Goal: Obtain resource: Download file/media

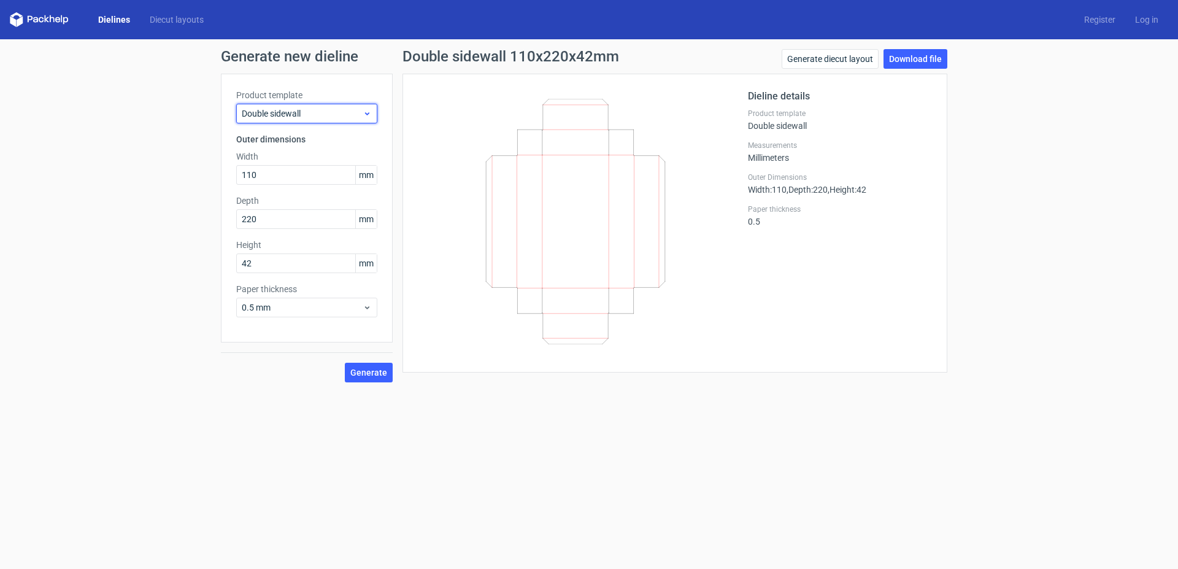
click at [339, 112] on span "Double sidewall" at bounding box center [302, 113] width 121 height 12
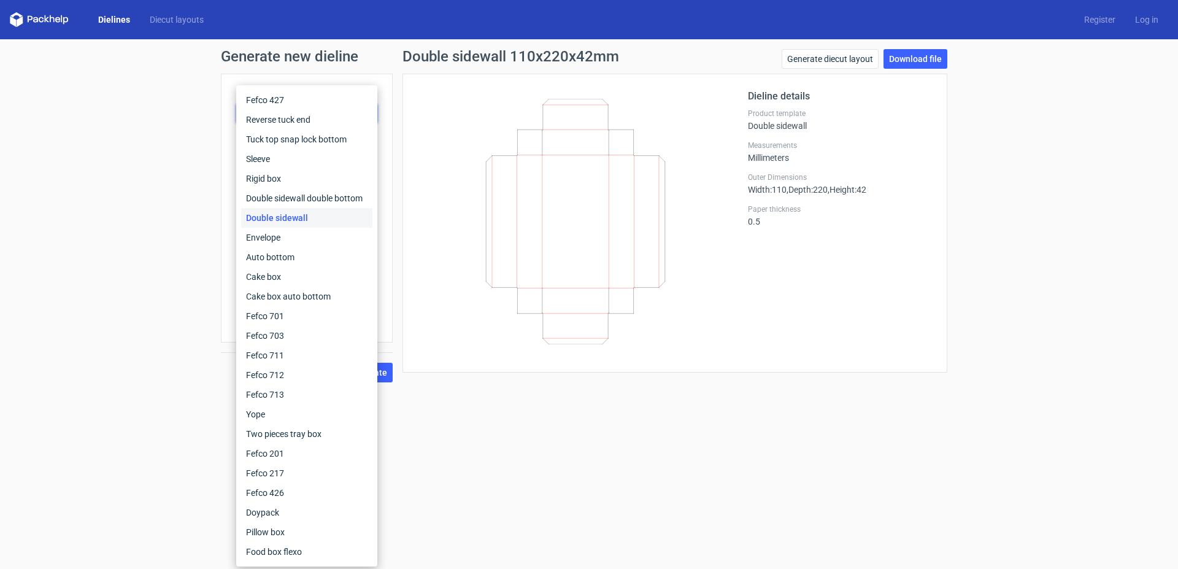
drag, startPoint x: 487, startPoint y: 58, endPoint x: 344, endPoint y: 60, distance: 142.4
click at [485, 58] on h1 "Double sidewall 110x220x42mm" at bounding box center [511, 56] width 217 height 15
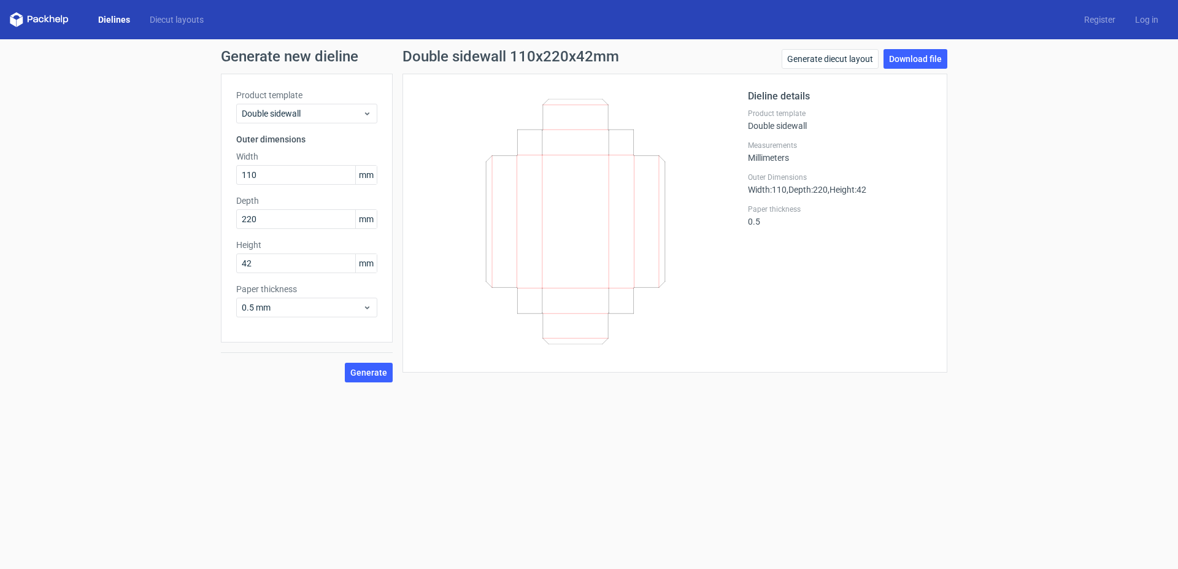
click at [114, 25] on link "Dielines" at bounding box center [114, 20] width 52 height 12
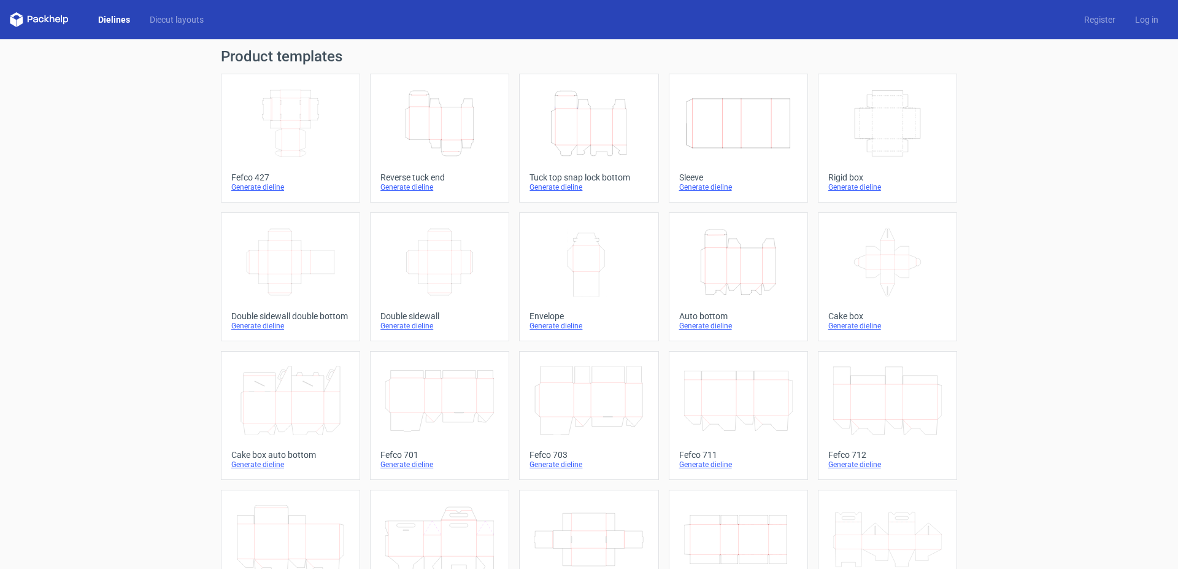
click at [590, 118] on icon "Height Depth Width" at bounding box center [589, 123] width 109 height 69
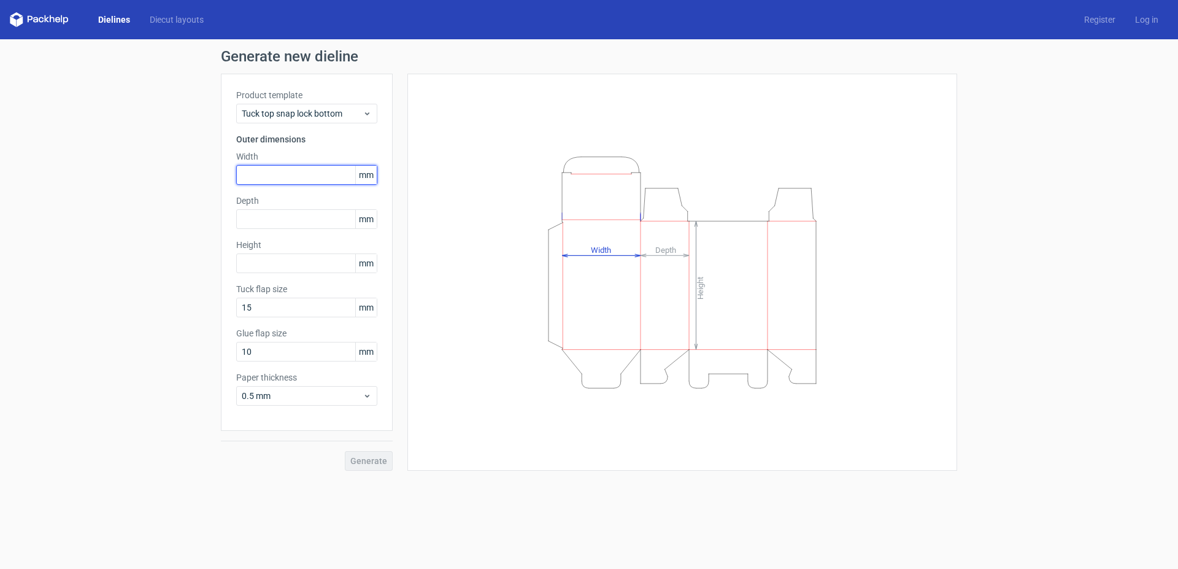
click at [273, 175] on input "text" at bounding box center [306, 175] width 141 height 20
type input "110"
type input "220"
type input "41"
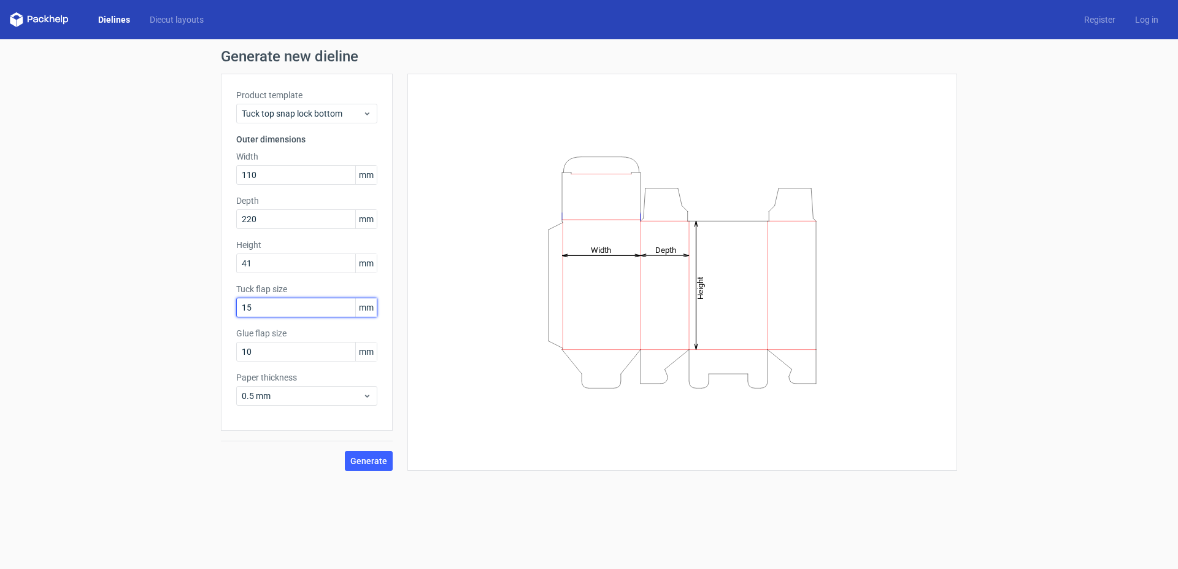
click at [262, 300] on input "15" at bounding box center [306, 308] width 141 height 20
drag, startPoint x: 271, startPoint y: 352, endPoint x: 209, endPoint y: 342, distance: 62.7
click at [236, 342] on input "10" at bounding box center [306, 352] width 141 height 20
type input "15"
click at [303, 394] on span "0.5 mm" at bounding box center [302, 396] width 121 height 12
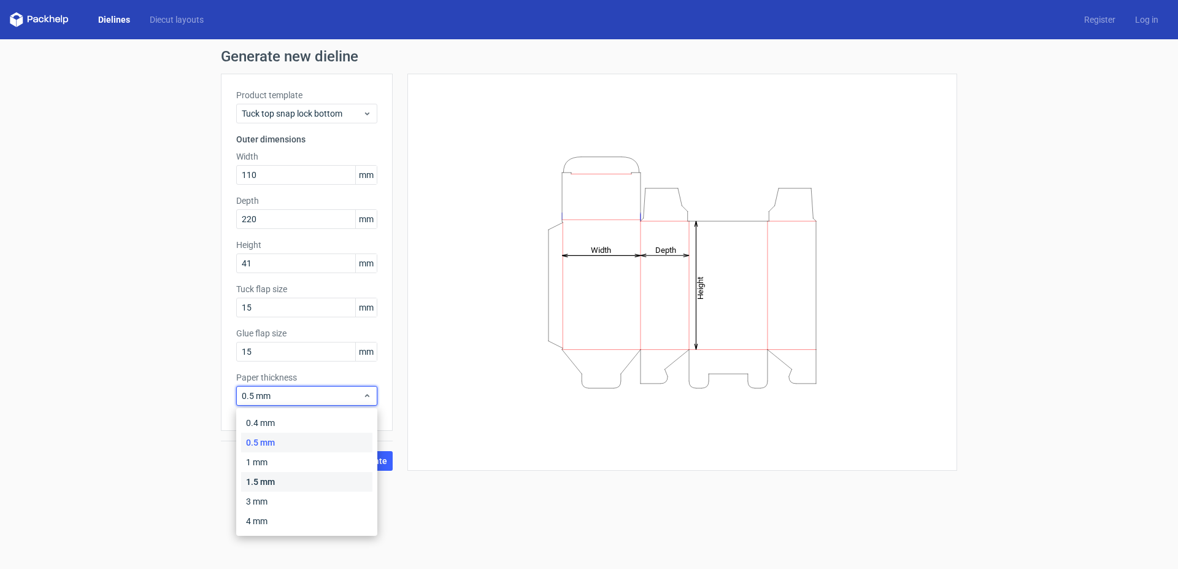
click at [268, 479] on div "1.5 mm" at bounding box center [306, 482] width 131 height 20
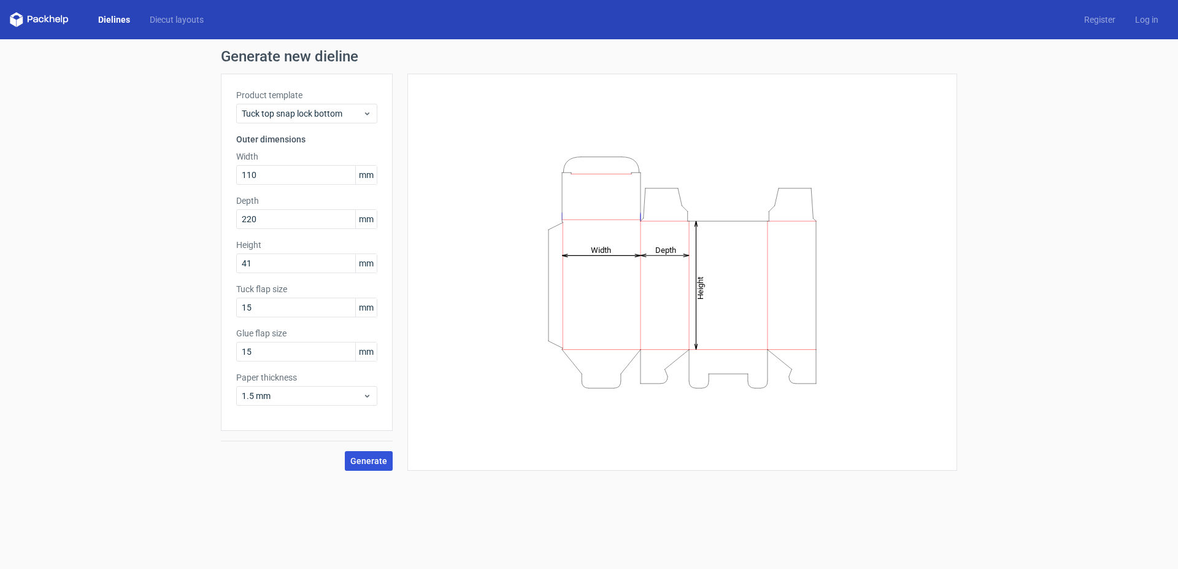
click at [371, 460] on span "Generate" at bounding box center [368, 461] width 37 height 9
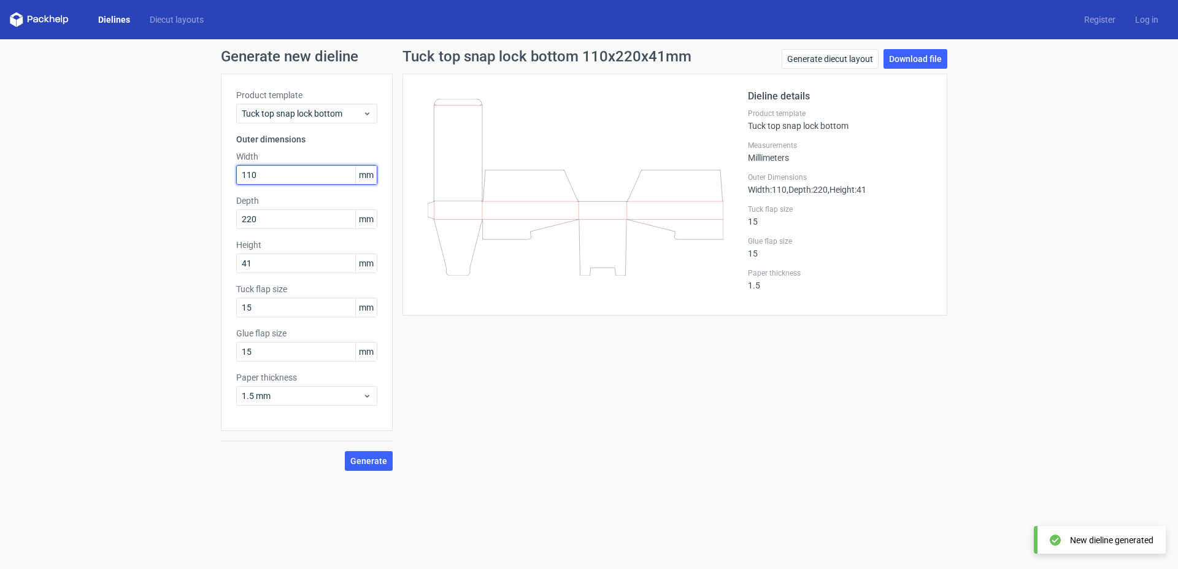
drag, startPoint x: 271, startPoint y: 174, endPoint x: 230, endPoint y: 172, distance: 41.8
click at [236, 172] on input "110" at bounding box center [306, 175] width 141 height 20
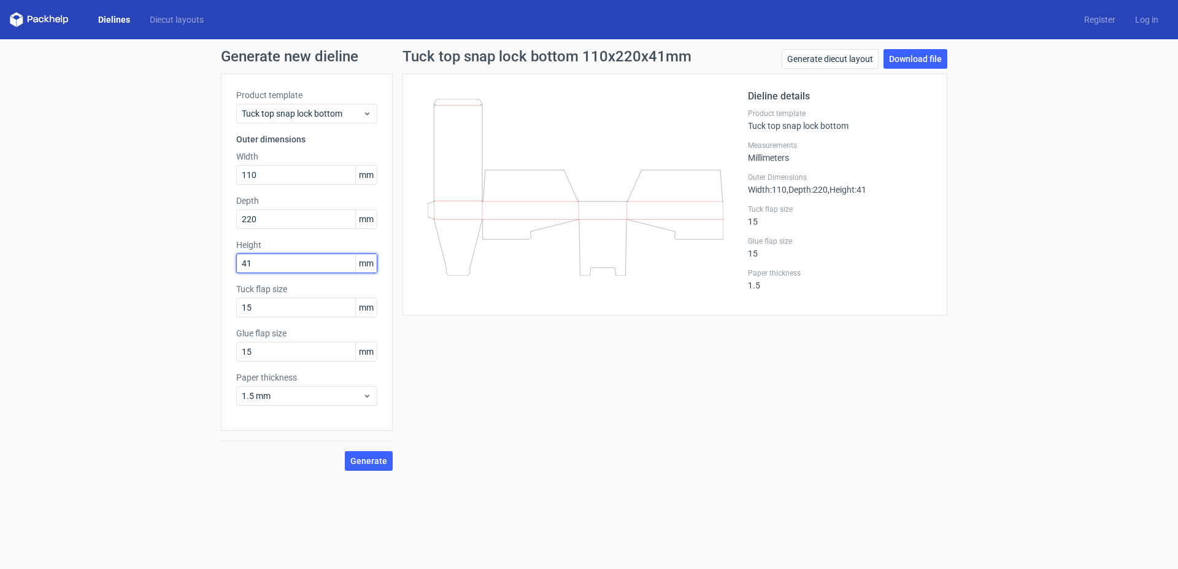
click at [270, 263] on input "41" at bounding box center [306, 263] width 141 height 20
drag, startPoint x: 279, startPoint y: 263, endPoint x: 226, endPoint y: 263, distance: 52.8
click at [236, 263] on input "41" at bounding box center [306, 263] width 141 height 20
type input "220"
click at [267, 215] on input "220" at bounding box center [306, 219] width 141 height 20
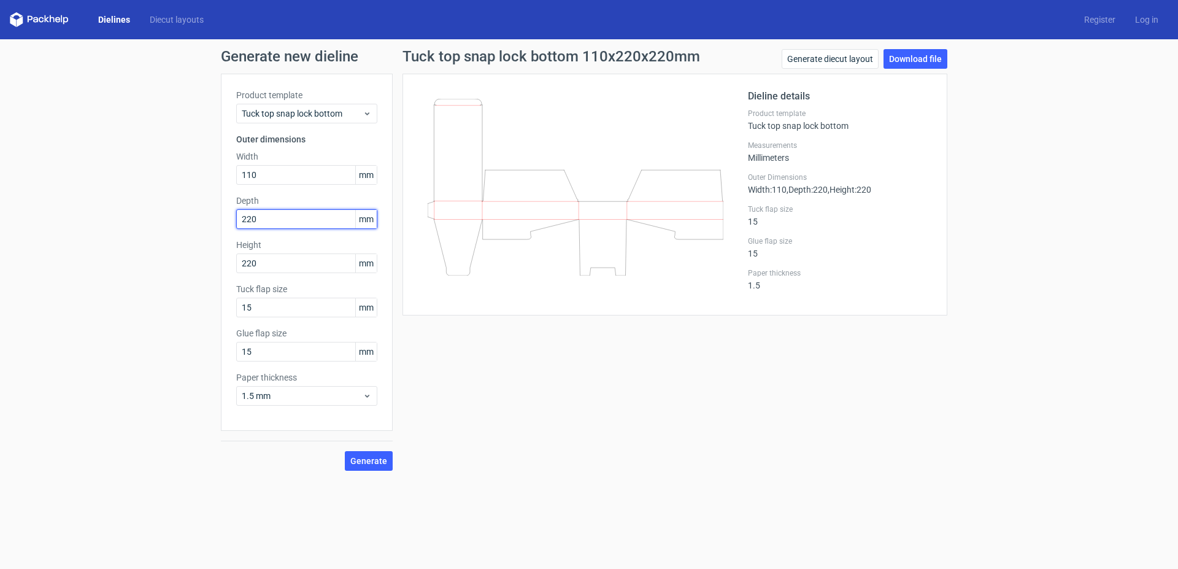
click at [236, 214] on input "220" at bounding box center [306, 219] width 141 height 20
drag, startPoint x: 270, startPoint y: 171, endPoint x: 276, endPoint y: 177, distance: 8.7
click at [271, 171] on input "110" at bounding box center [306, 175] width 141 height 20
click at [367, 466] on button "Generate" at bounding box center [369, 461] width 48 height 20
click at [282, 214] on input "43" at bounding box center [306, 219] width 141 height 20
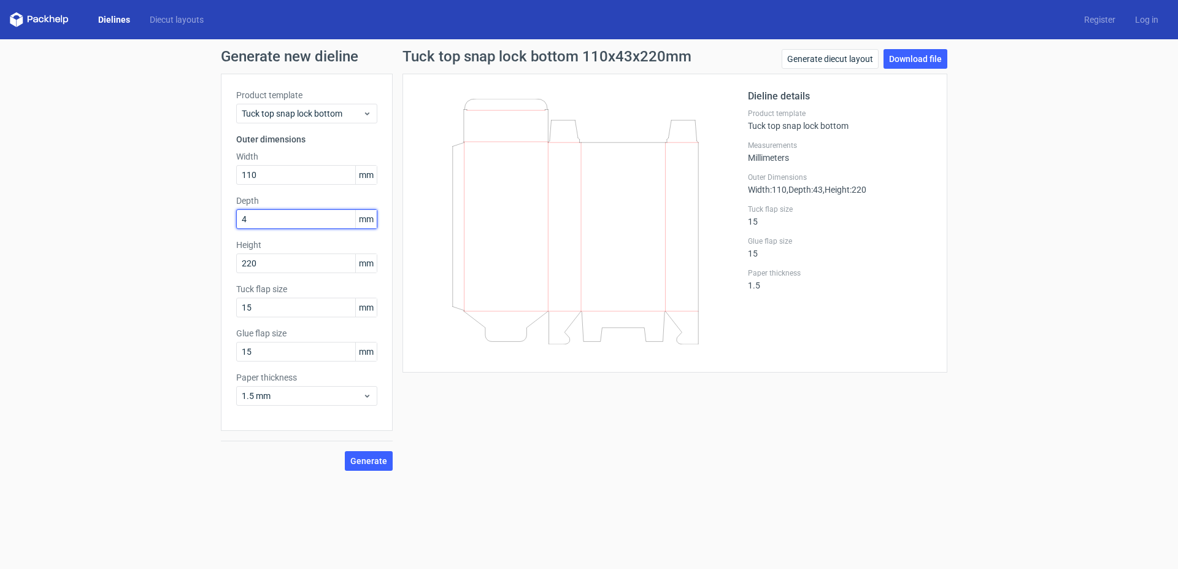
type input "41"
click at [366, 461] on span "Generate" at bounding box center [368, 461] width 37 height 9
click at [918, 55] on link "Download file" at bounding box center [916, 59] width 64 height 20
click at [807, 242] on label "Glue flap size" at bounding box center [840, 241] width 184 height 10
click at [823, 57] on link "Generate diecut layout" at bounding box center [830, 59] width 97 height 20
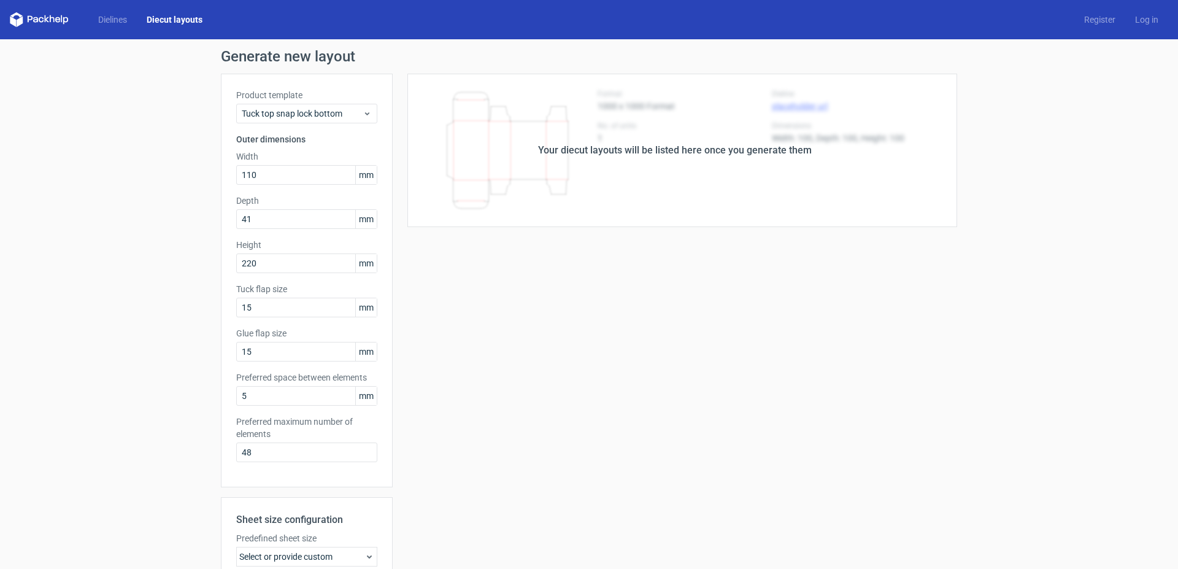
scroll to position [180, 0]
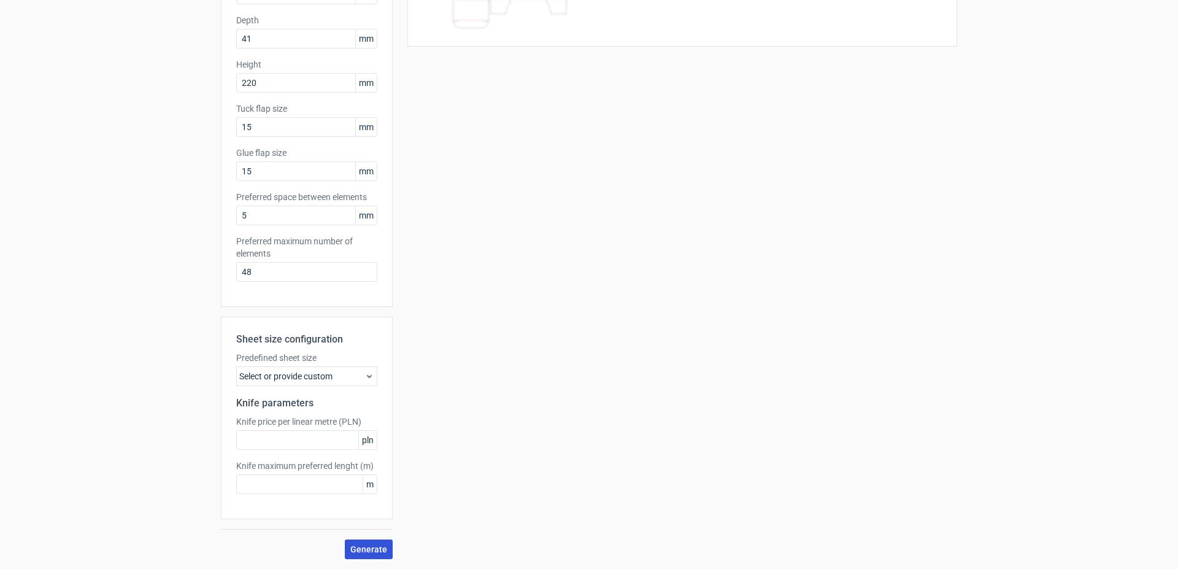
click at [366, 547] on span "Generate" at bounding box center [368, 549] width 37 height 9
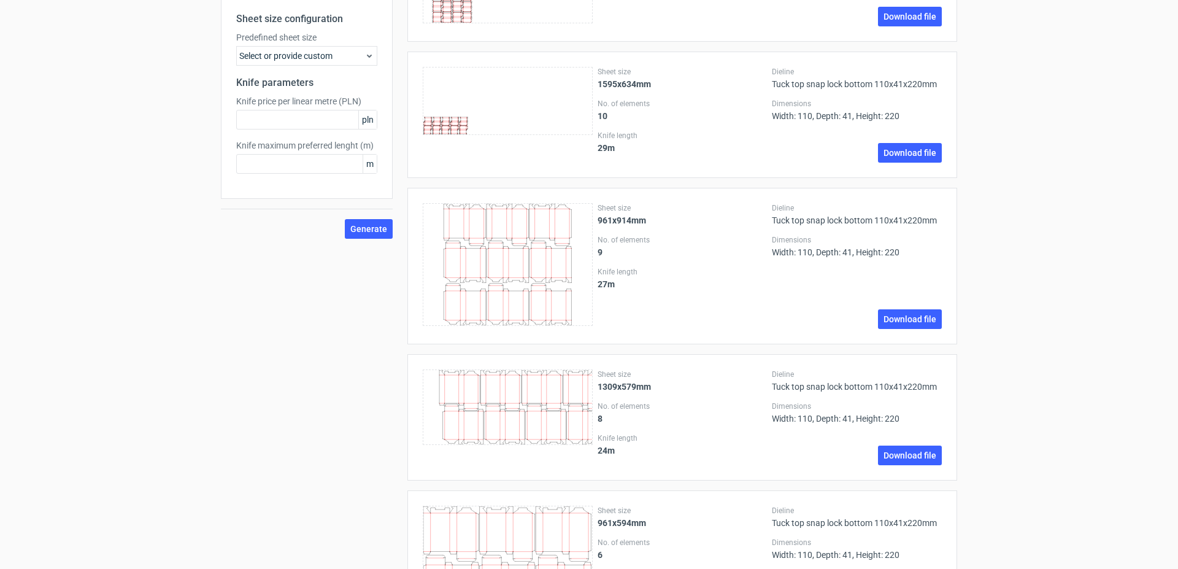
scroll to position [63, 0]
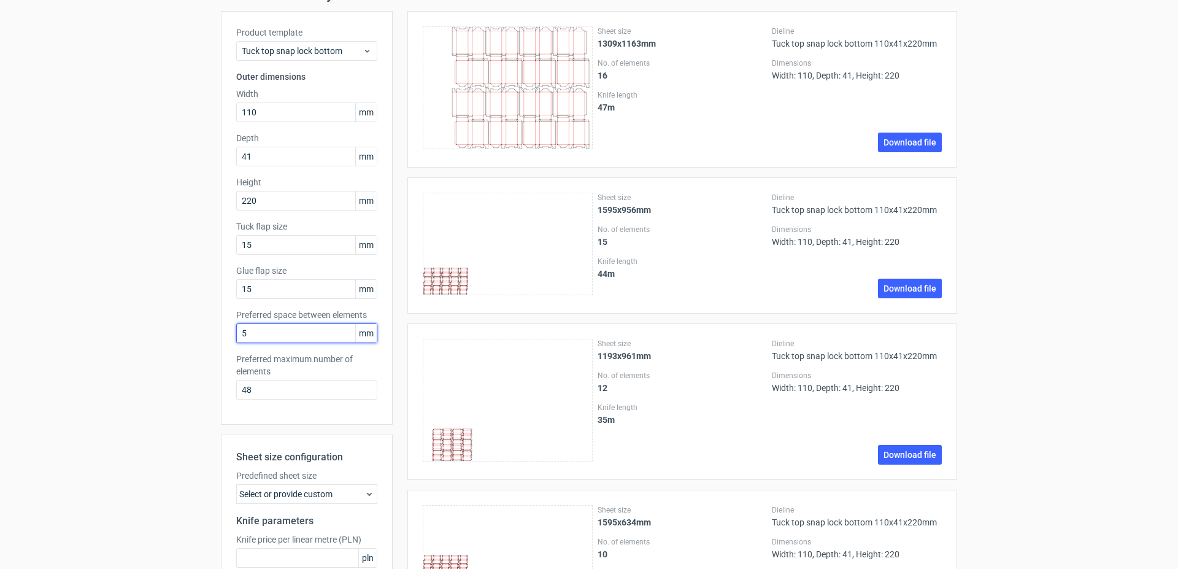
drag, startPoint x: 268, startPoint y: 331, endPoint x: 232, endPoint y: 330, distance: 35.6
click at [236, 330] on input "5" at bounding box center [306, 333] width 141 height 20
drag, startPoint x: 258, startPoint y: 393, endPoint x: 184, endPoint y: 380, distance: 75.5
click at [236, 380] on input "48" at bounding box center [306, 390] width 141 height 20
type input "1"
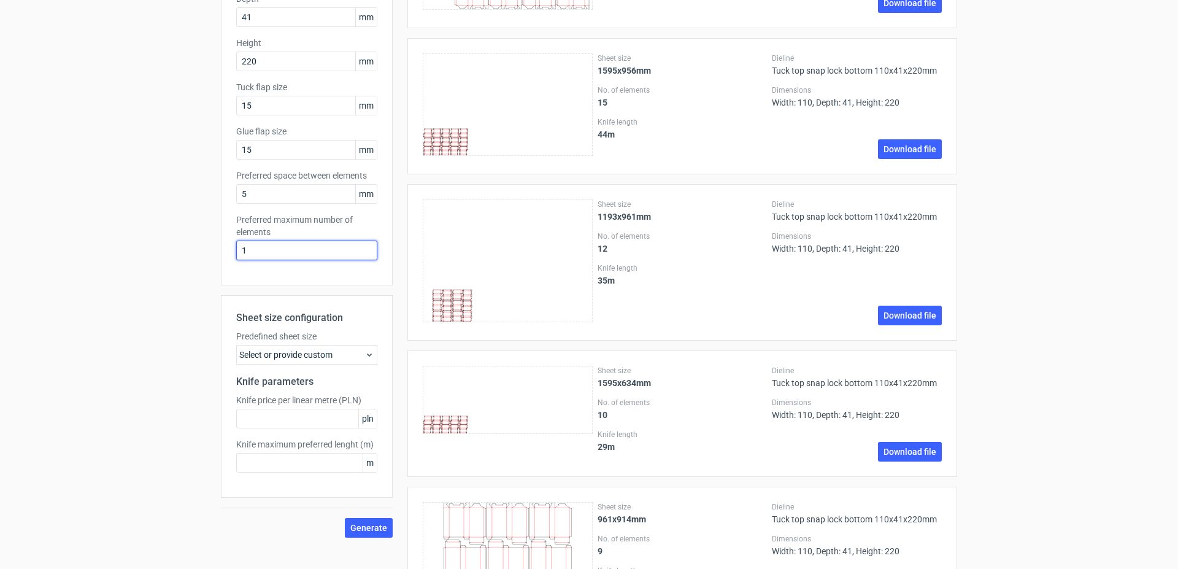
scroll to position [250, 0]
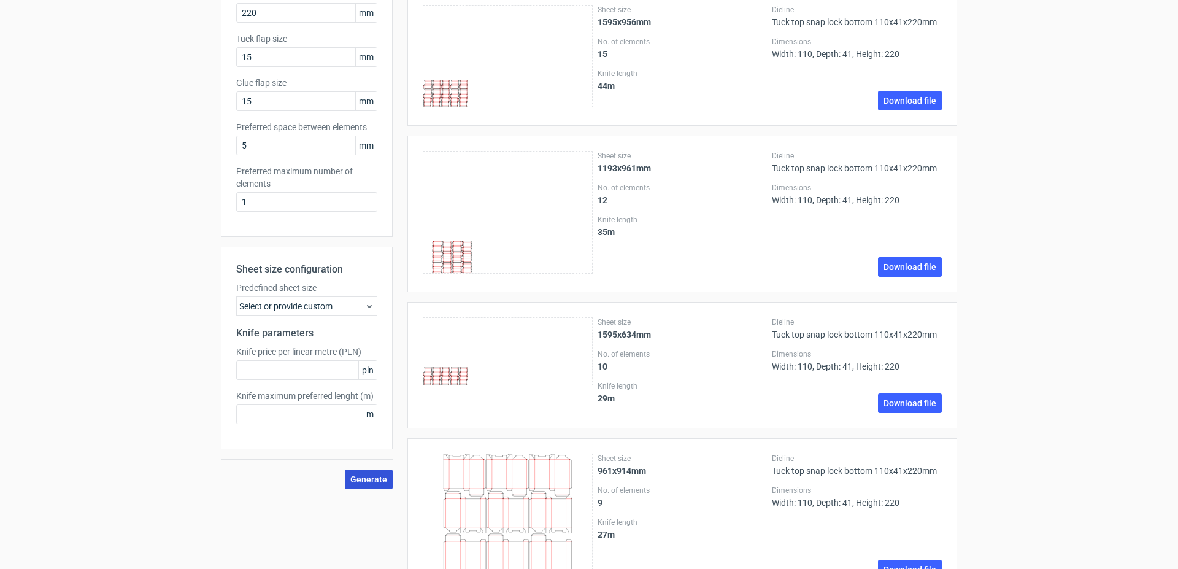
click at [369, 473] on button "Generate" at bounding box center [369, 480] width 48 height 20
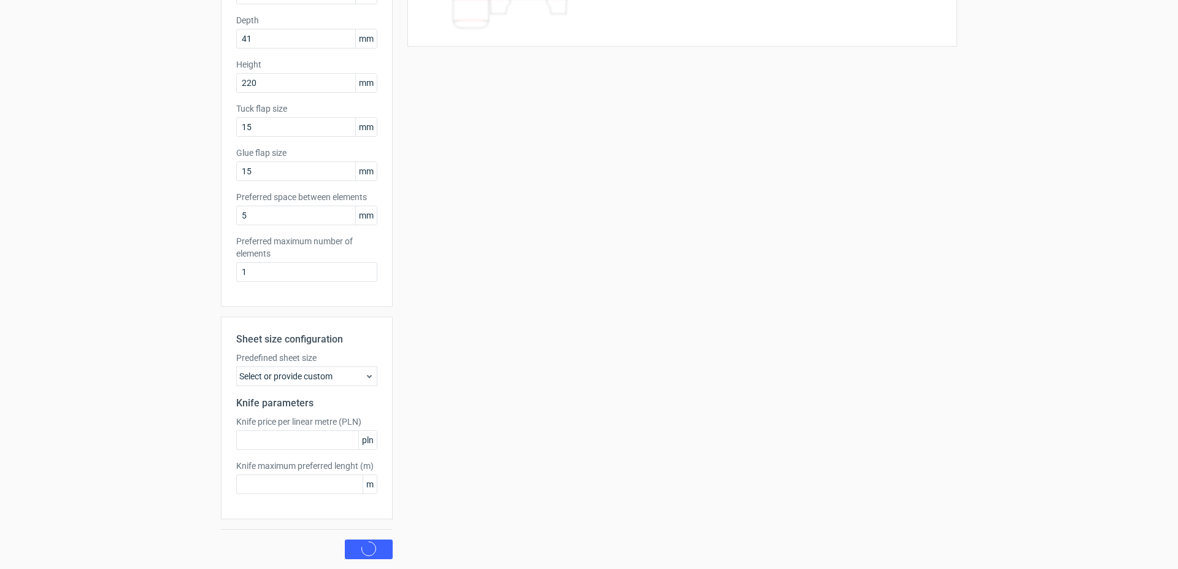
scroll to position [0, 0]
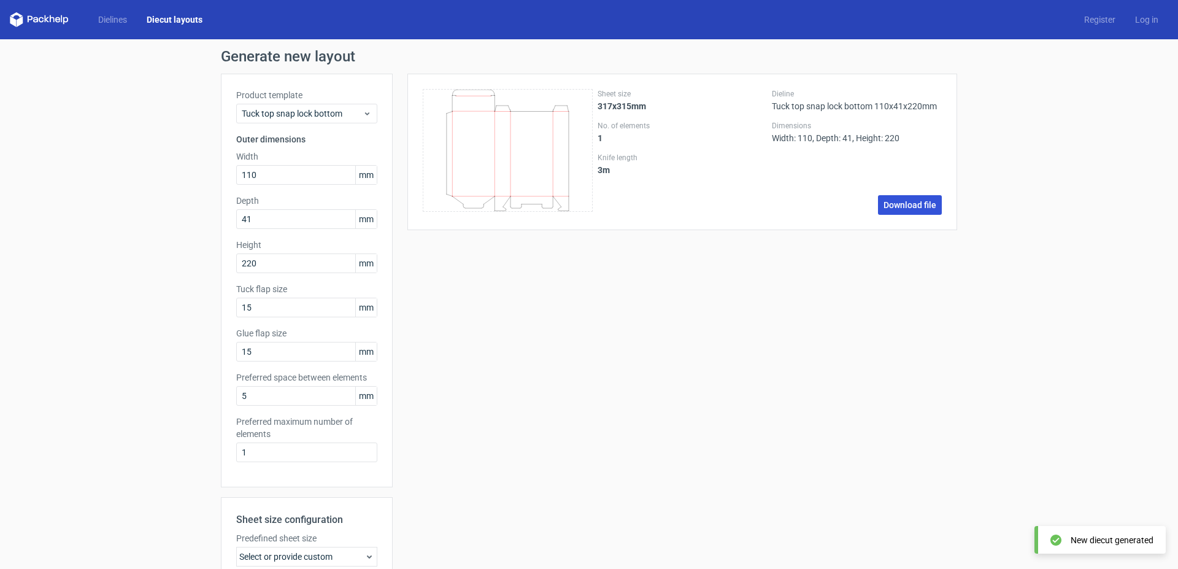
click at [924, 204] on link "Download file" at bounding box center [910, 205] width 64 height 20
